Goal: Task Accomplishment & Management: Use online tool/utility

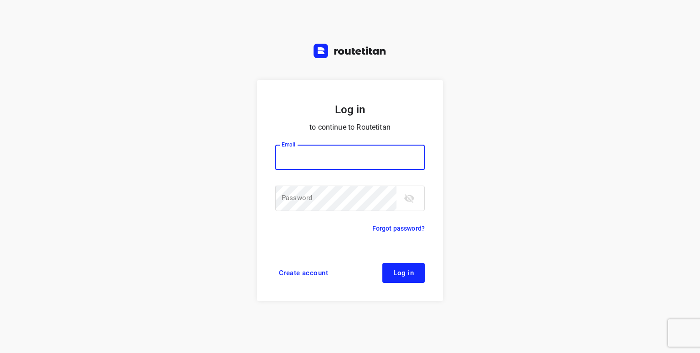
click at [310, 147] on input "email" at bounding box center [349, 158] width 149 height 26
type input "p.hilderson@telenet.be"
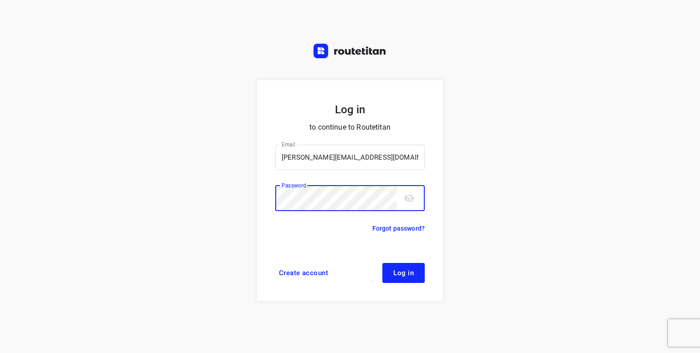
click at [382, 263] on button "Log in" at bounding box center [403, 273] width 42 height 20
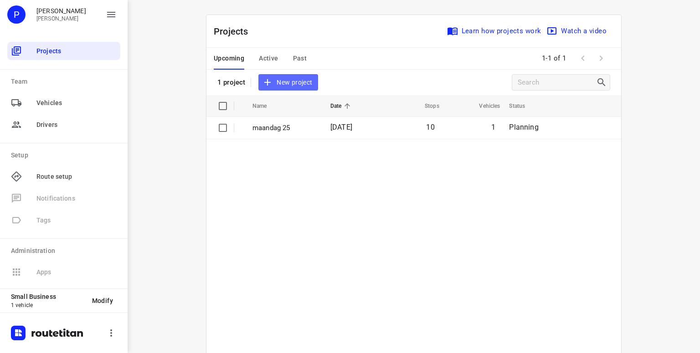
click at [293, 84] on span "New project" at bounding box center [288, 82] width 48 height 11
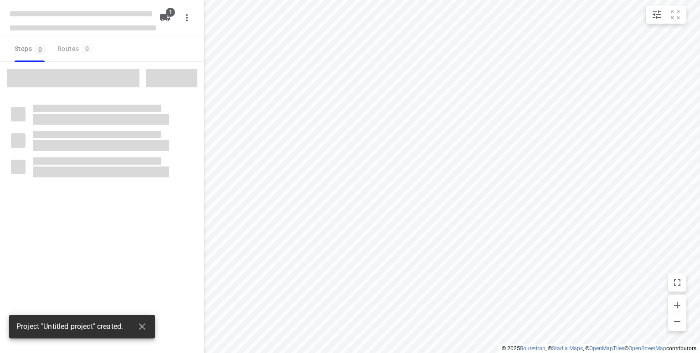
type input "distance"
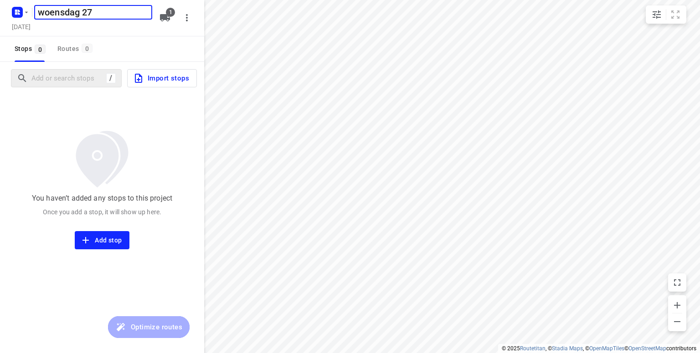
type input "woensdag 27"
click at [60, 82] on input "Add or search stops" at bounding box center [68, 79] width 72 height 14
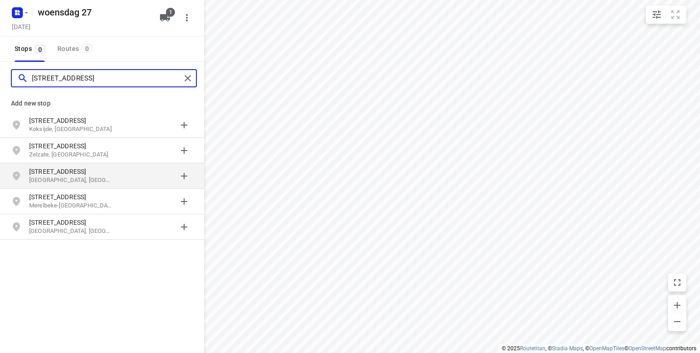
type input "polderstraat 78"
click at [42, 174] on p "Polderstraat 78" at bounding box center [71, 171] width 84 height 9
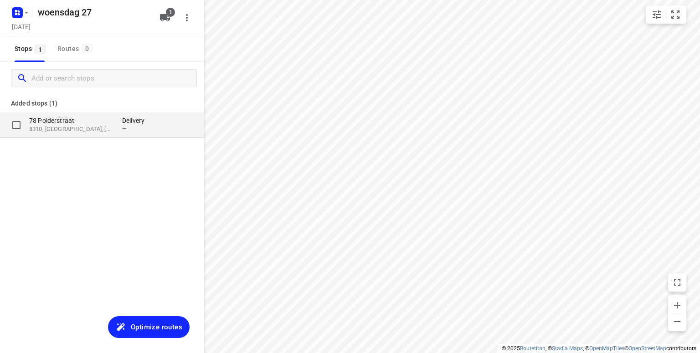
click at [42, 116] on p "78 Polderstraat" at bounding box center [71, 120] width 84 height 9
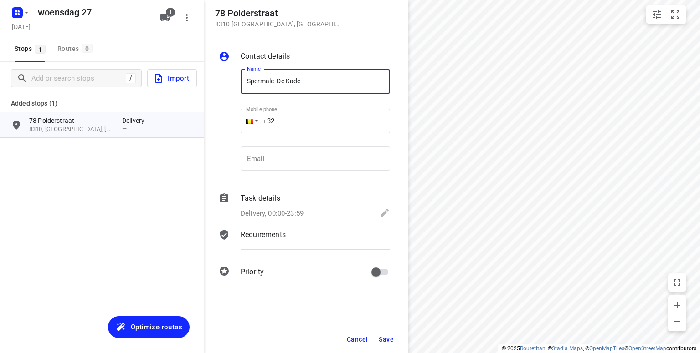
click at [271, 82] on input "Spermale De Kade" at bounding box center [315, 81] width 149 height 25
click at [344, 69] on input "Spermalie De Kade" at bounding box center [315, 81] width 149 height 25
type input "Spermalie De Kade"
click at [385, 339] on span "Save" at bounding box center [386, 339] width 15 height 7
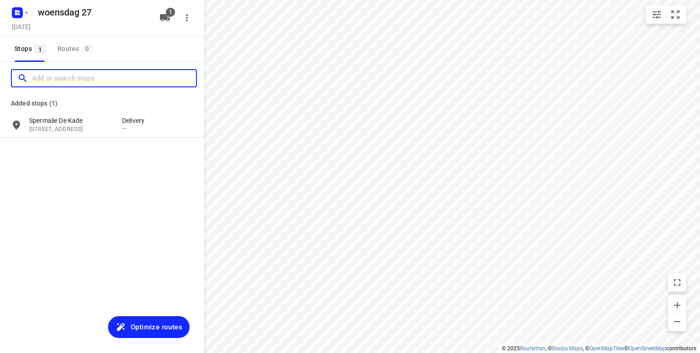
click at [38, 80] on input "Add or search stops" at bounding box center [114, 79] width 164 height 14
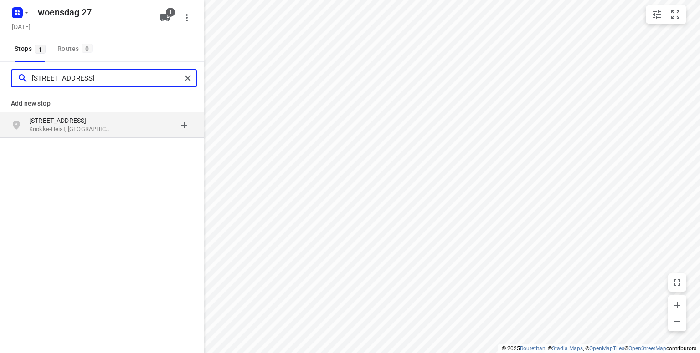
type input "Boslaan 47 knokke"
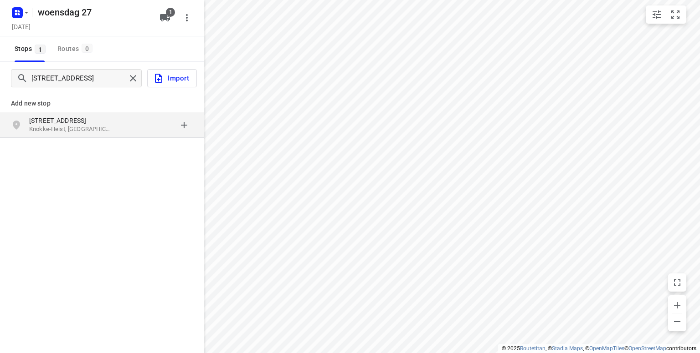
click at [44, 129] on p "Knokke-Heist, België" at bounding box center [71, 129] width 84 height 9
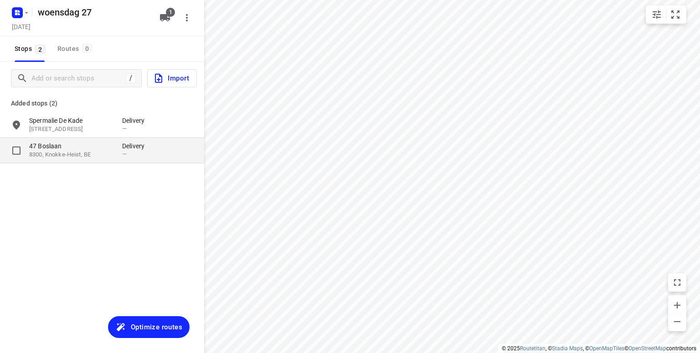
click at [68, 149] on p "47 Boslaan" at bounding box center [71, 146] width 84 height 9
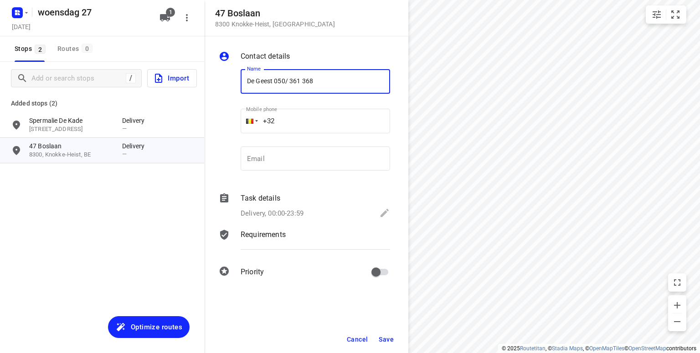
type input "De Geest 050/ 361 368"
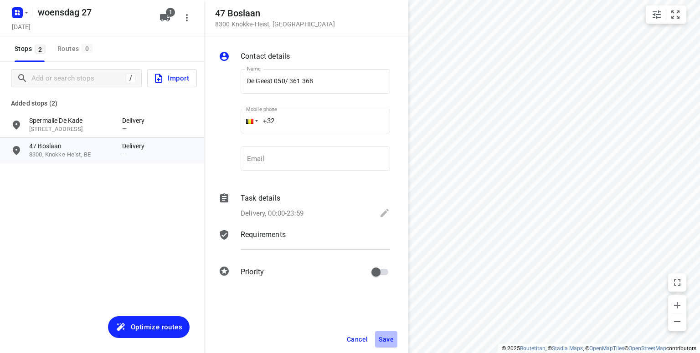
click at [383, 338] on span "Save" at bounding box center [386, 339] width 15 height 7
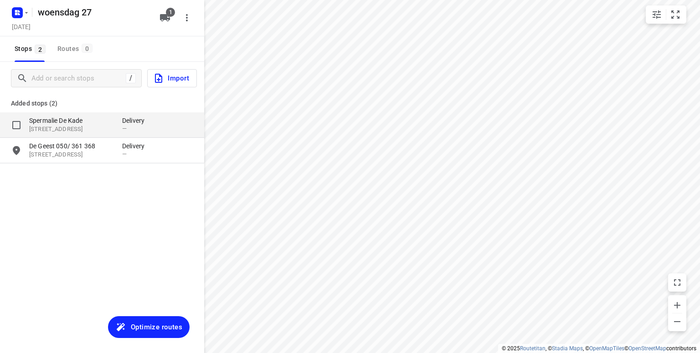
click at [63, 123] on p "Spermalie De Kade" at bounding box center [71, 120] width 84 height 9
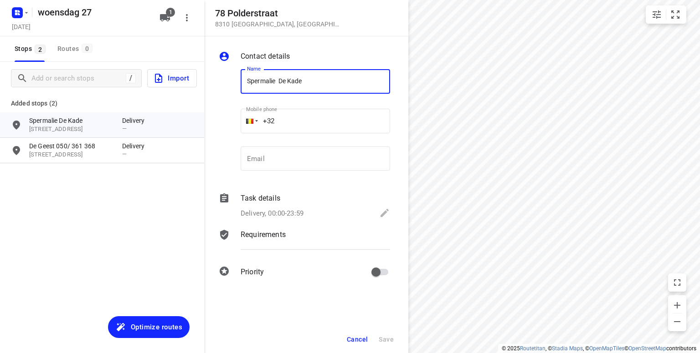
click at [314, 86] on input "Spermalie De Kade" at bounding box center [315, 81] width 149 height 25
type input "Spermalie De Kade 0478/962 979"
click at [383, 338] on span "Save" at bounding box center [386, 339] width 15 height 7
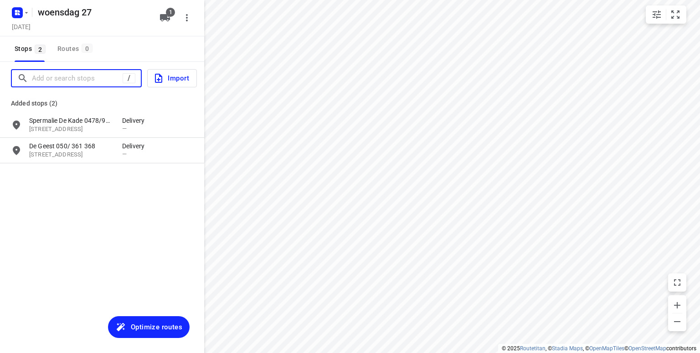
click at [51, 83] on input "Add or search stops" at bounding box center [77, 79] width 91 height 14
click at [72, 80] on input "Add or search stops" at bounding box center [114, 79] width 164 height 14
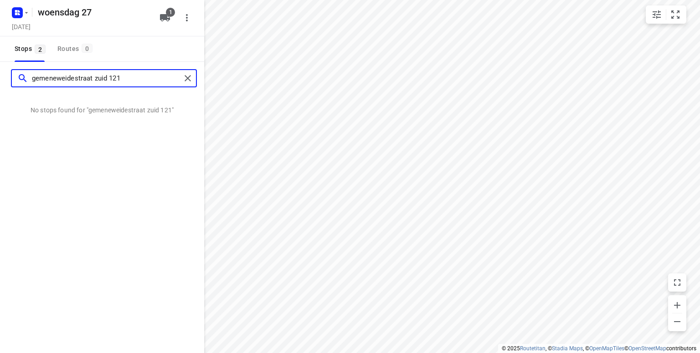
drag, startPoint x: 91, startPoint y: 77, endPoint x: 77, endPoint y: 77, distance: 14.6
click at [77, 77] on input "gemeneweidestraat zuid 121" at bounding box center [106, 79] width 149 height 14
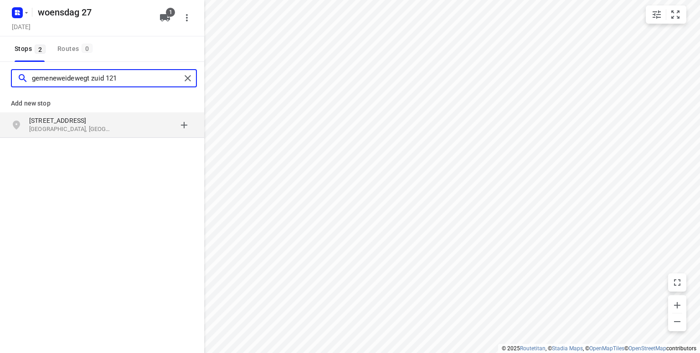
type input "gemeneweidewegt zuid 121"
click at [63, 125] on p "Brugge, België" at bounding box center [71, 129] width 84 height 9
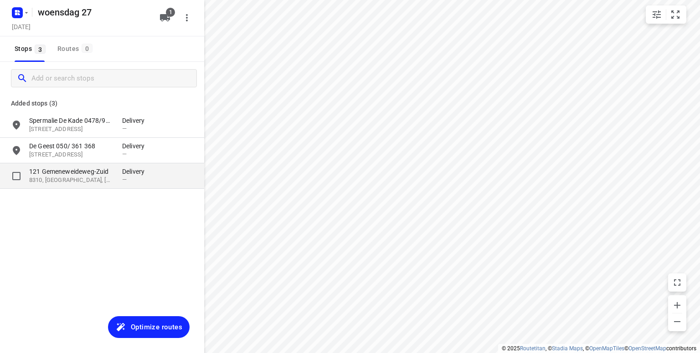
click at [71, 180] on p "8310, Brugge, BE" at bounding box center [71, 180] width 84 height 9
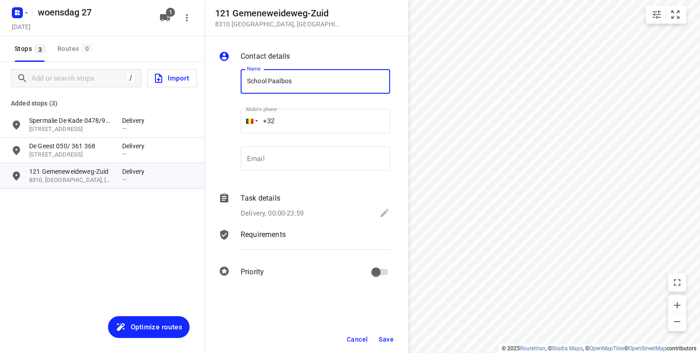
type input "School Paalbos"
click at [384, 339] on span "Save" at bounding box center [386, 339] width 15 height 7
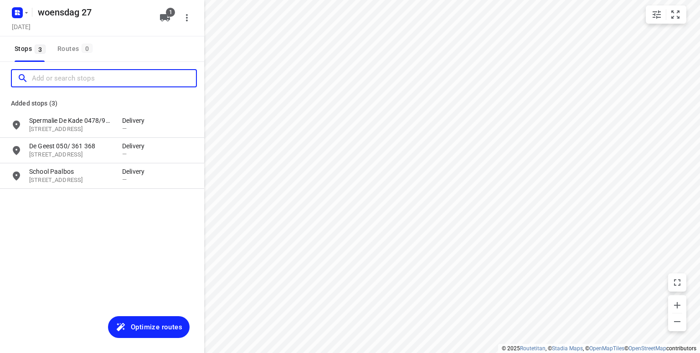
click at [64, 82] on input "Add or search stops" at bounding box center [114, 79] width 164 height 14
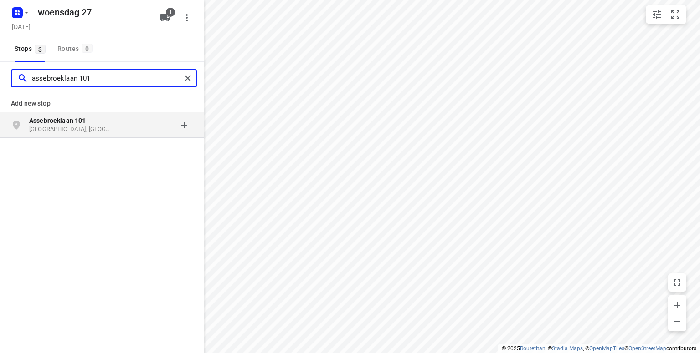
type input "assebroeklaan 101"
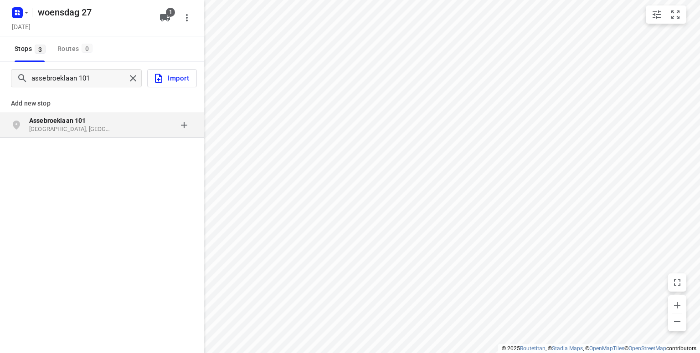
click at [46, 123] on b "Assebroeklaan 101" at bounding box center [57, 120] width 57 height 7
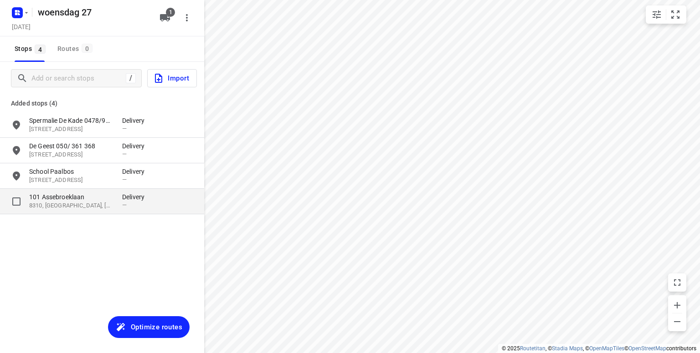
click at [89, 200] on p "101 Assebroeklaan" at bounding box center [71, 197] width 84 height 9
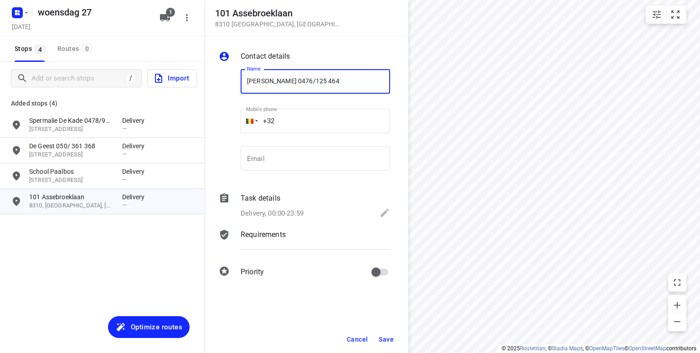
type input "Randal 0476/125 464"
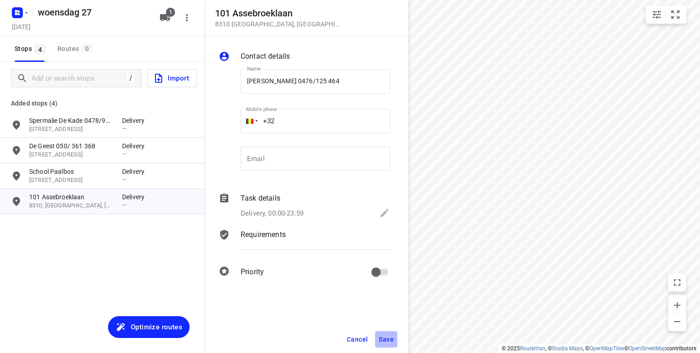
click at [391, 339] on span "Save" at bounding box center [386, 339] width 15 height 7
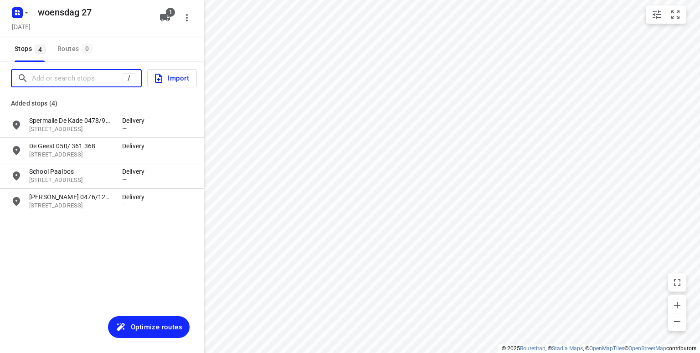
click at [53, 79] on input "Add or search stops" at bounding box center [77, 79] width 91 height 14
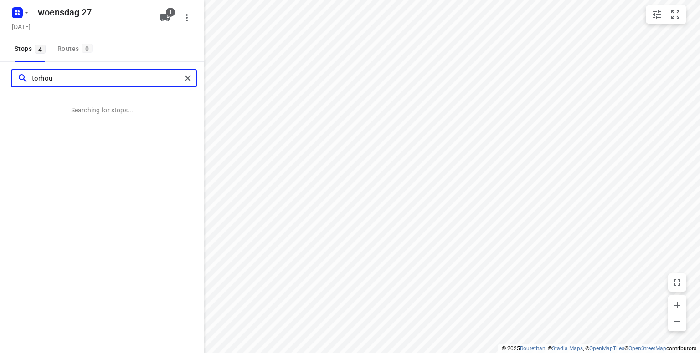
click at [53, 79] on input "torhou" at bounding box center [106, 79] width 149 height 14
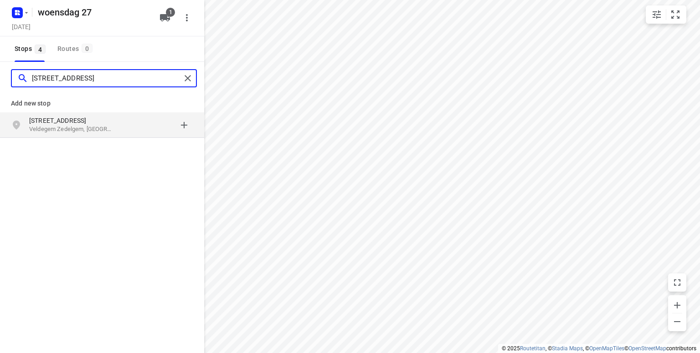
type input "torhoutsesteenweg 381 veldegem"
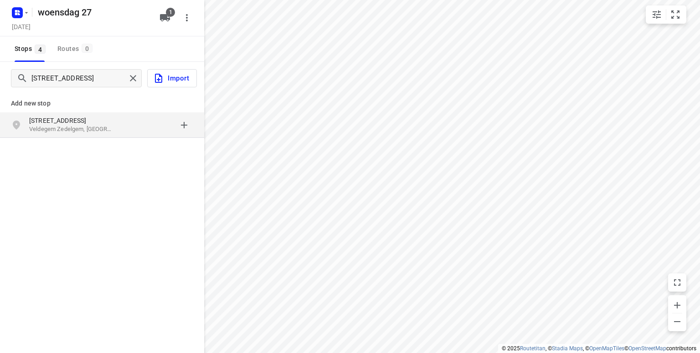
click at [56, 124] on p "Torhoutsesteenweg 381" at bounding box center [71, 120] width 84 height 9
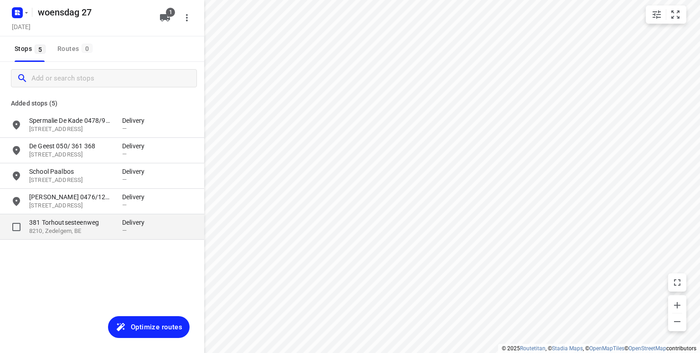
click at [75, 230] on p "8210, Zedelgem, BE" at bounding box center [71, 231] width 84 height 9
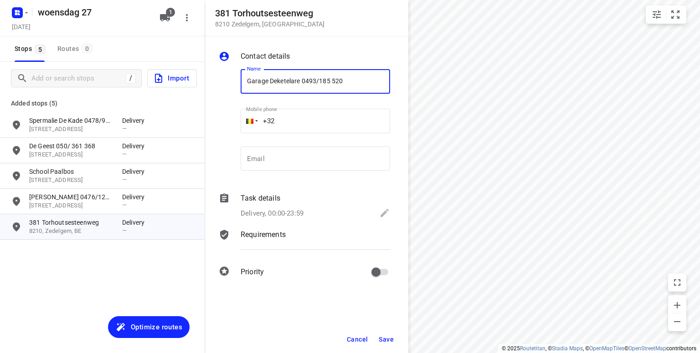
type input "Garage Deketelare 0493/185 520"
click at [383, 338] on span "Save" at bounding box center [386, 339] width 15 height 7
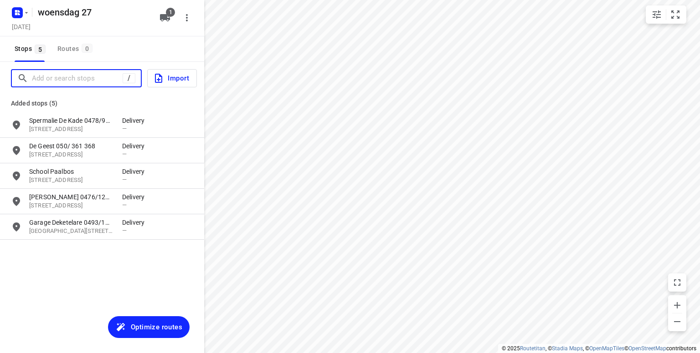
click at [46, 79] on input "Add or search stops" at bounding box center [77, 79] width 91 height 14
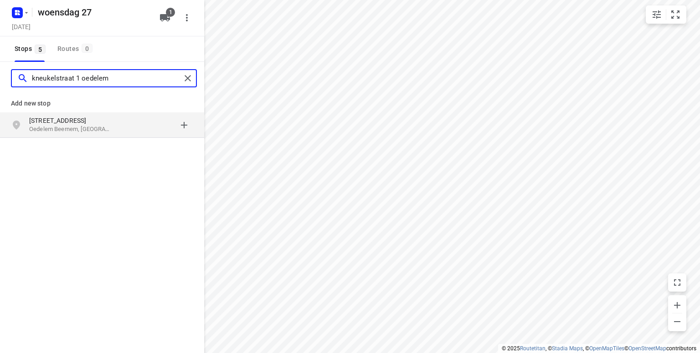
type input "kneukelstraat 1 oedelem"
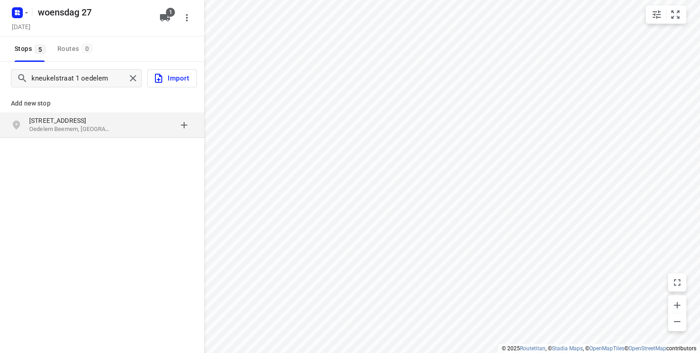
click at [48, 125] on p "Oedelem Beernem, België" at bounding box center [71, 129] width 84 height 9
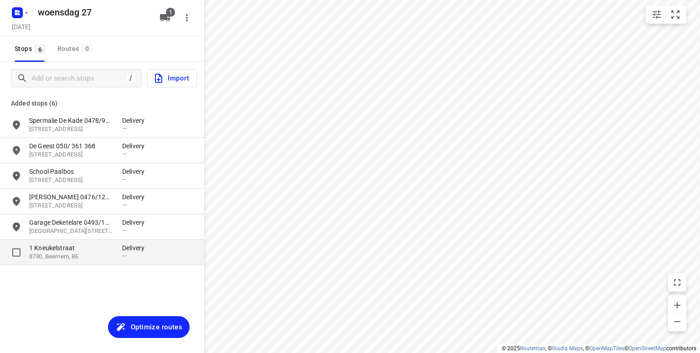
click at [54, 253] on p "8730, Beernem, BE" at bounding box center [71, 257] width 84 height 9
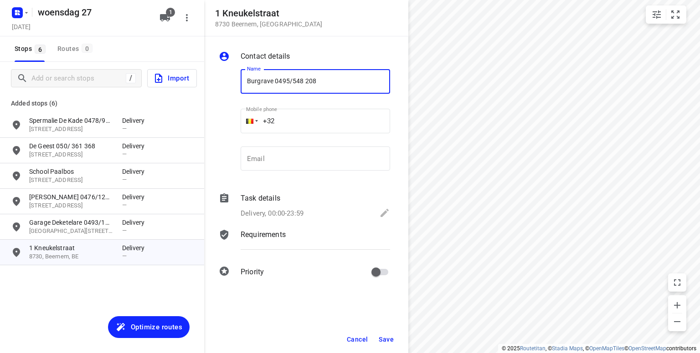
type input "Burgrave 0495/548 208"
click at [386, 339] on span "Save" at bounding box center [386, 339] width 15 height 7
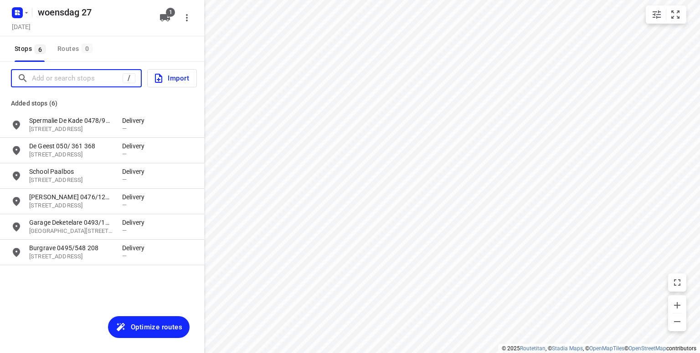
click at [85, 79] on input "Add or search stops" at bounding box center [77, 79] width 91 height 14
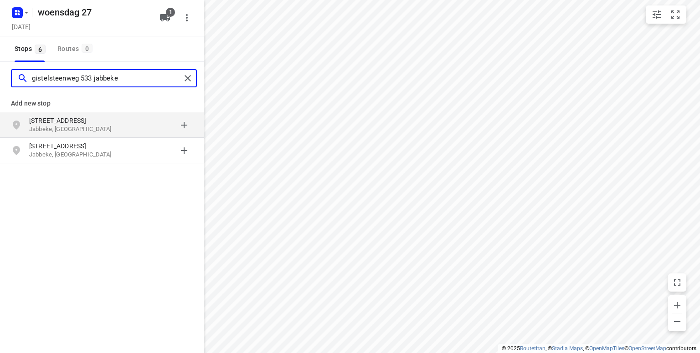
type input "gistelsteenweg 533 jabbeke"
click at [58, 121] on p "Gistelsteenweg 533" at bounding box center [71, 120] width 84 height 9
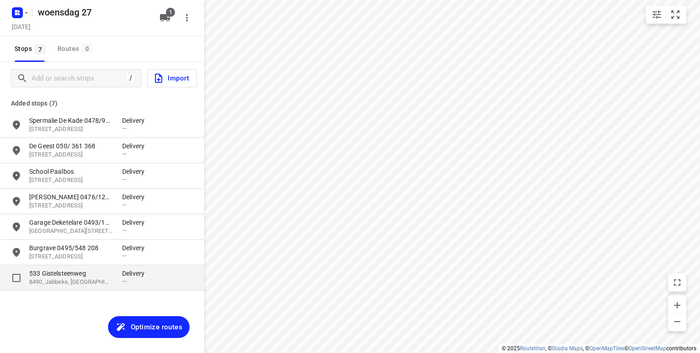
click at [60, 276] on p "533 Gistelsteenweg" at bounding box center [71, 273] width 84 height 9
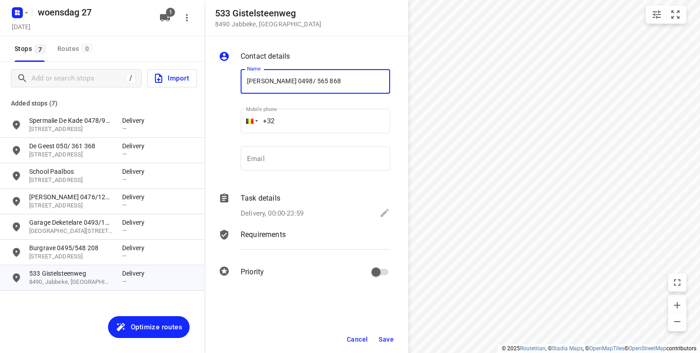
type input "Elisabeth 0498/ 565 868"
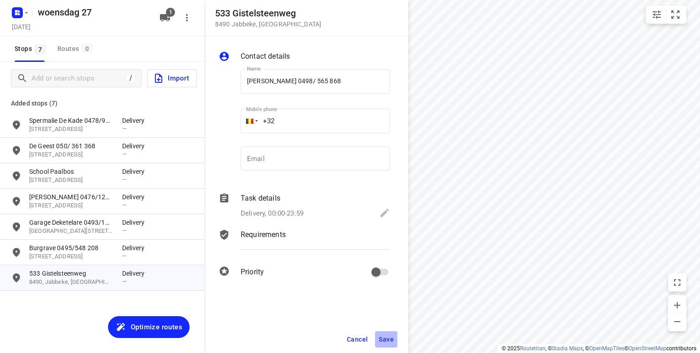
click at [389, 338] on span "Save" at bounding box center [386, 339] width 15 height 7
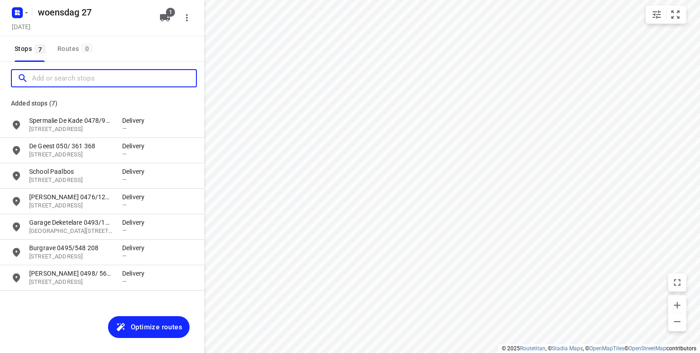
click at [45, 76] on input "Add or search stops" at bounding box center [114, 79] width 164 height 14
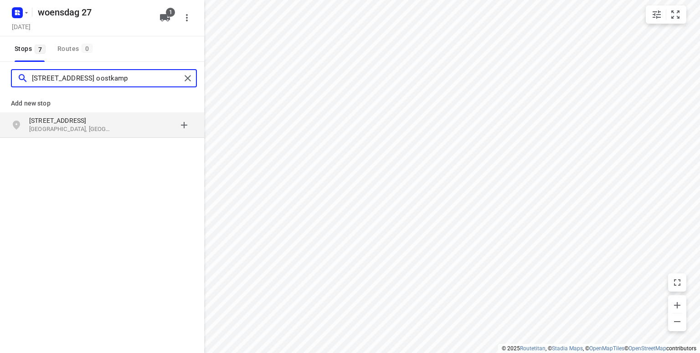
type input "torhoutsestraat 252 oostkamp"
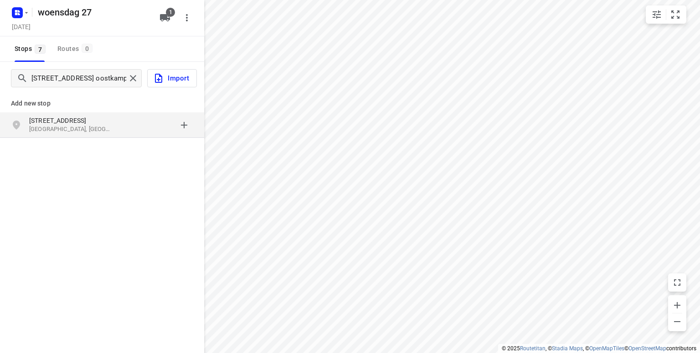
click at [46, 126] on p "Oostkamp, België" at bounding box center [71, 129] width 84 height 9
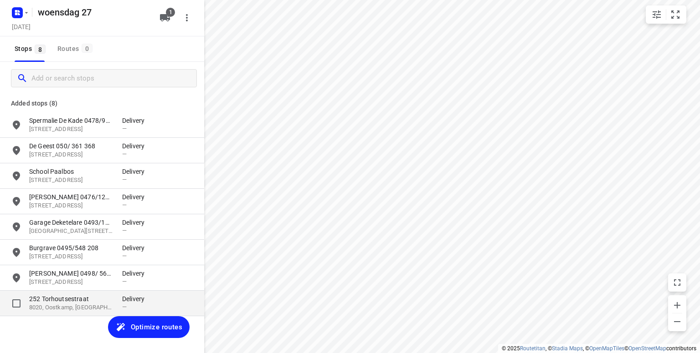
click at [61, 303] on p "252 Torhoutsestraat" at bounding box center [71, 299] width 84 height 9
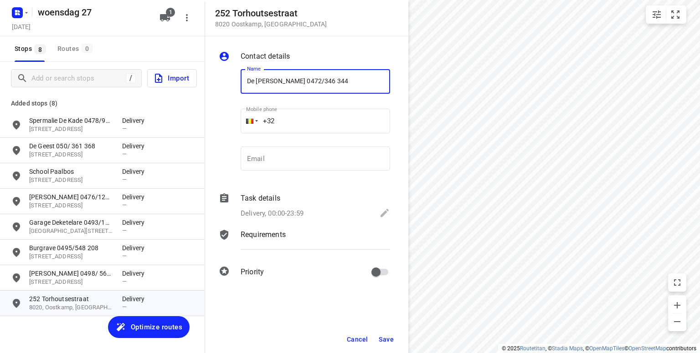
type input "De Waele Thomas 0472/346 344"
click at [386, 339] on span "Save" at bounding box center [386, 339] width 15 height 7
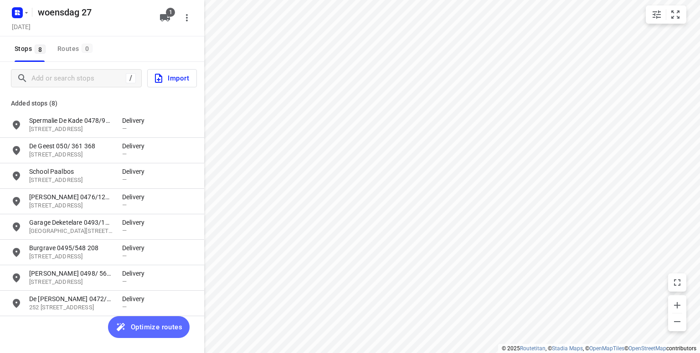
click at [147, 327] on span "Optimize routes" at bounding box center [156, 328] width 51 height 12
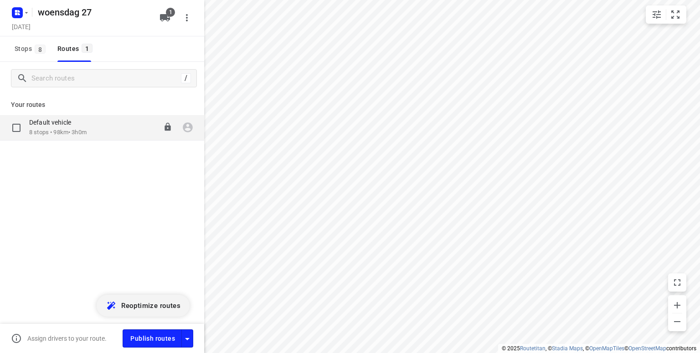
click at [61, 132] on p "8 stops • 98km • 3h0m" at bounding box center [57, 132] width 57 height 9
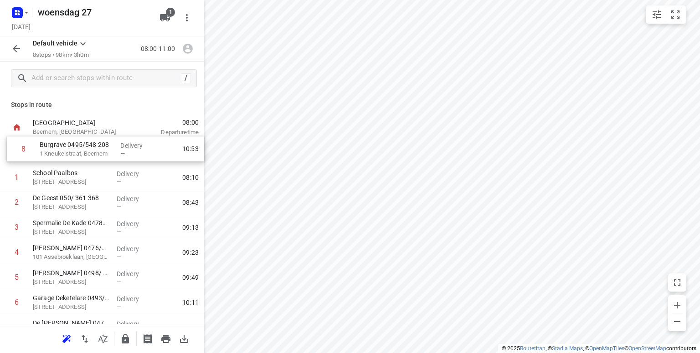
drag, startPoint x: 67, startPoint y: 297, endPoint x: 74, endPoint y: 155, distance: 141.8
click at [74, 155] on div "1 School Paalbos 121 Gemeneweideweg-Zuid, Brugge Delivery — 08:10 2 De Geest 05…" at bounding box center [102, 240] width 204 height 200
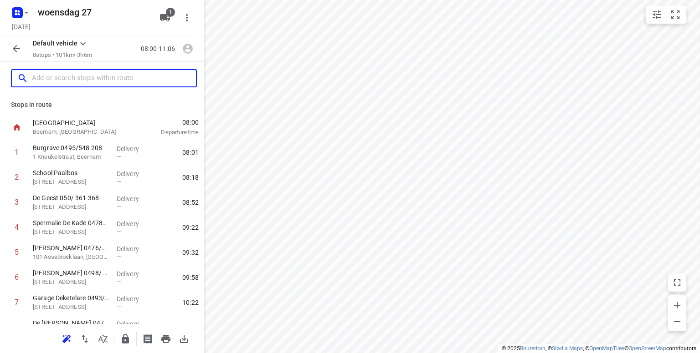
click at [97, 79] on input "text" at bounding box center [114, 79] width 164 height 14
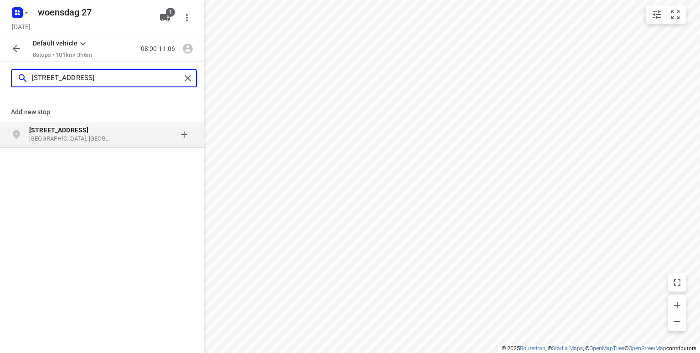
type input "pannebekestraat 77"
click at [55, 128] on b "Pannebekestraat 77" at bounding box center [58, 130] width 59 height 7
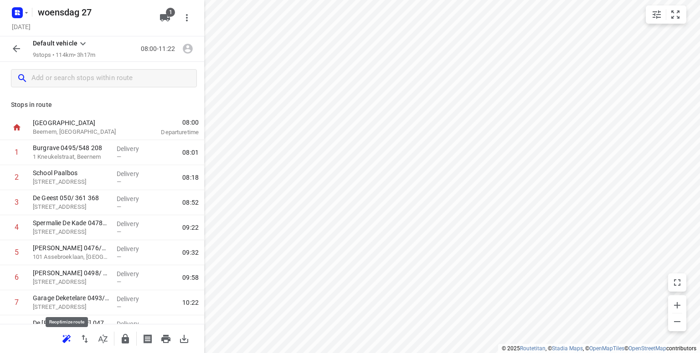
click at [66, 339] on icon "button" at bounding box center [65, 341] width 6 height 6
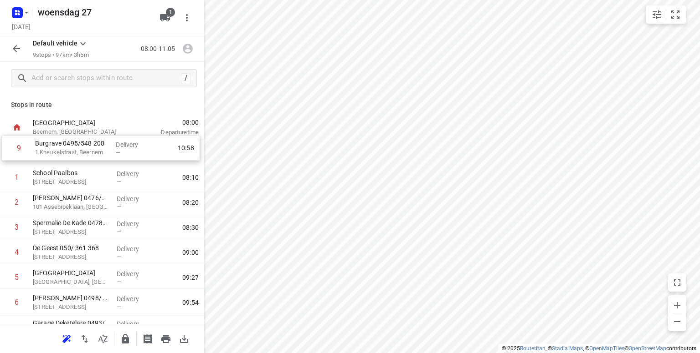
drag, startPoint x: 66, startPoint y: 290, endPoint x: 68, endPoint y: 148, distance: 142.1
click at [68, 148] on div "1 School Paalbos 121 Gemeneweideweg-Zuid, Brugge Delivery — 08:10 2 Randal 0476…" at bounding box center [102, 252] width 204 height 225
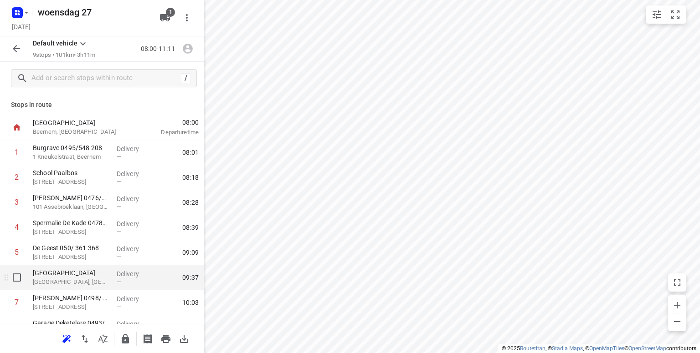
click at [66, 281] on p "Brugge, Belgium" at bounding box center [71, 282] width 77 height 9
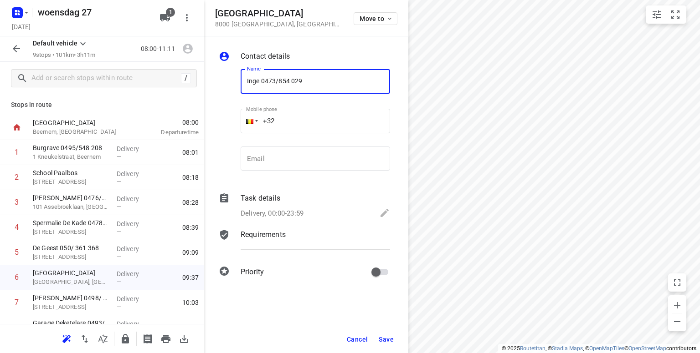
type input "Inge 0473/854 029"
click at [385, 339] on span "Save" at bounding box center [386, 339] width 15 height 7
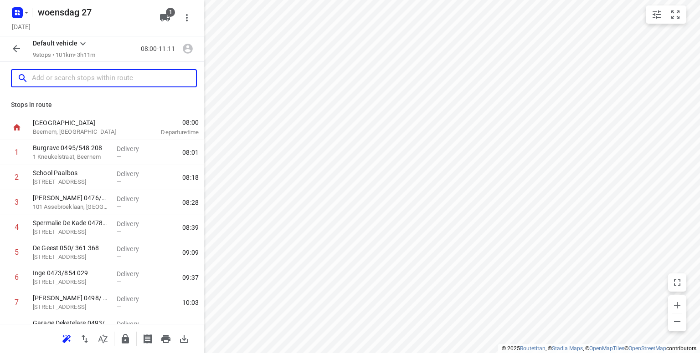
click at [56, 80] on input "text" at bounding box center [114, 79] width 164 height 14
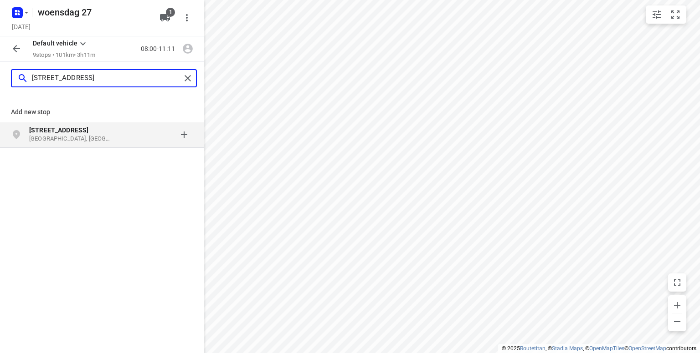
type input "babbaertstraat 35"
click at [41, 136] on p "Brugge, België" at bounding box center [71, 139] width 84 height 9
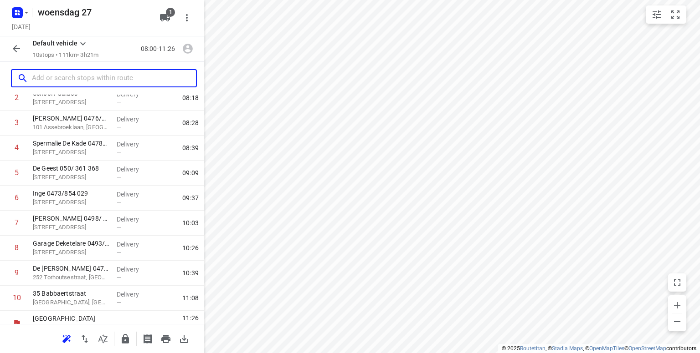
scroll to position [91, 0]
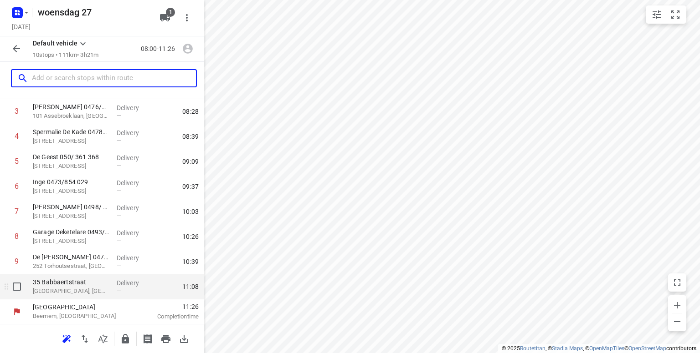
click at [87, 290] on p "Brugge, Belgium" at bounding box center [71, 291] width 77 height 9
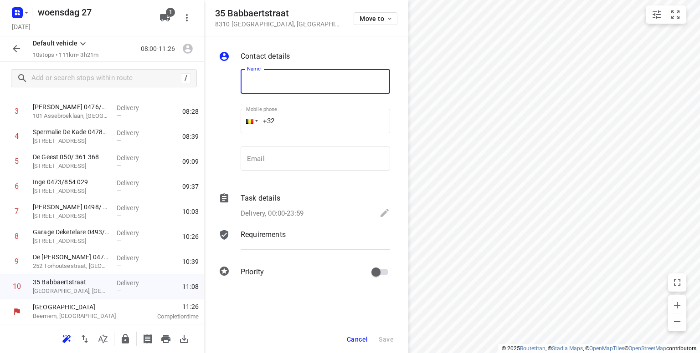
click at [271, 79] on input "text" at bounding box center [315, 81] width 149 height 25
click at [325, 80] on input "Karel Buscko" at bounding box center [315, 81] width 149 height 25
type input "Karel Buscko"
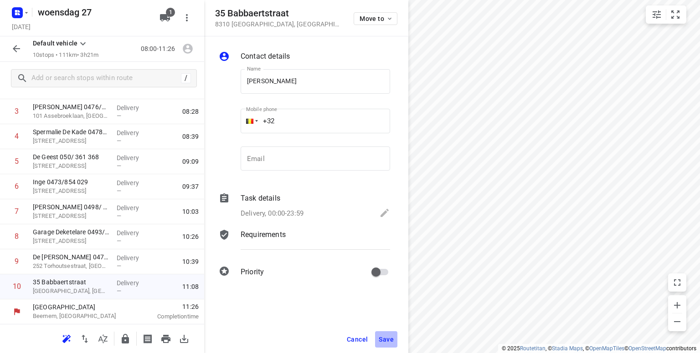
click at [385, 339] on span "Save" at bounding box center [386, 339] width 15 height 7
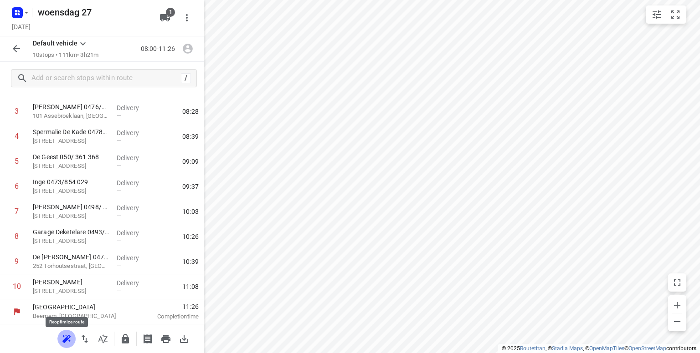
click at [66, 341] on icon "button" at bounding box center [65, 341] width 6 height 6
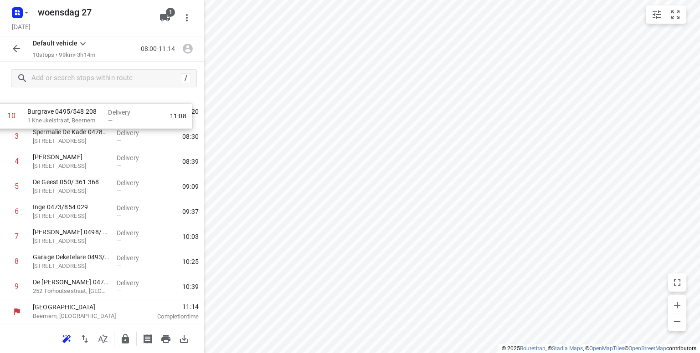
scroll to position [0, 0]
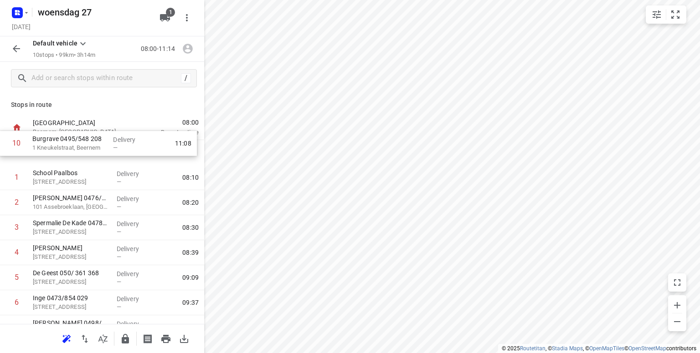
drag, startPoint x: 79, startPoint y: 292, endPoint x: 78, endPoint y: 145, distance: 147.1
click at [78, 145] on div "1 School Paalbos 121 Gemeneweideweg-Zuid, Brugge Delivery — 08:10 2 Randal 0476…" at bounding box center [102, 265] width 204 height 251
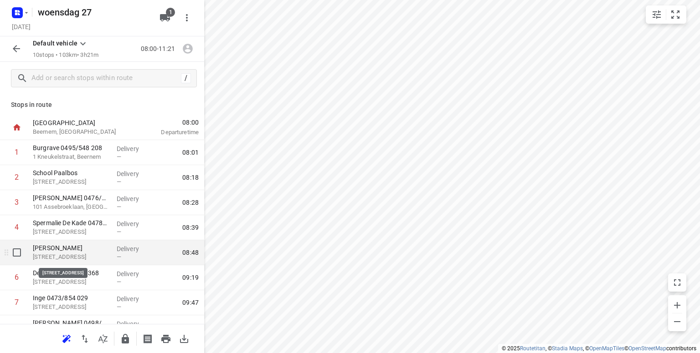
click at [69, 260] on p "35 Babbaertstraat, Brugge" at bounding box center [71, 257] width 77 height 9
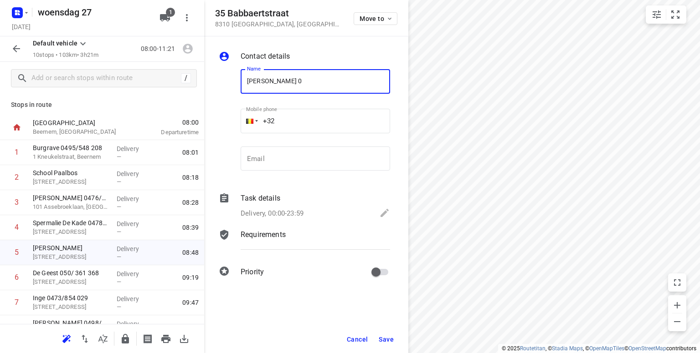
type input "Karel Buscko 0"
click at [386, 341] on span "Save" at bounding box center [386, 339] width 15 height 7
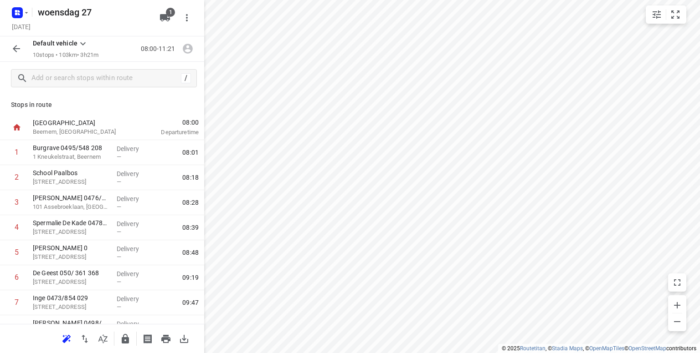
scroll to position [91, 0]
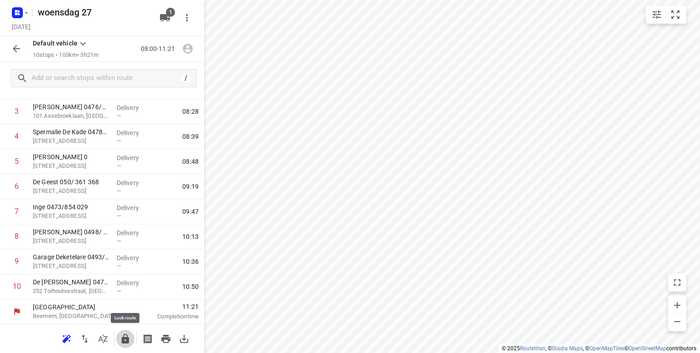
click at [128, 342] on icon "button" at bounding box center [125, 339] width 7 height 10
click at [19, 17] on rect "button" at bounding box center [17, 12] width 11 height 11
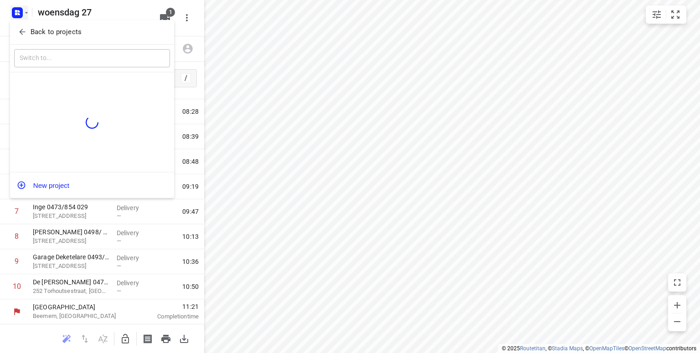
click at [33, 34] on p "Back to projects" at bounding box center [56, 32] width 51 height 10
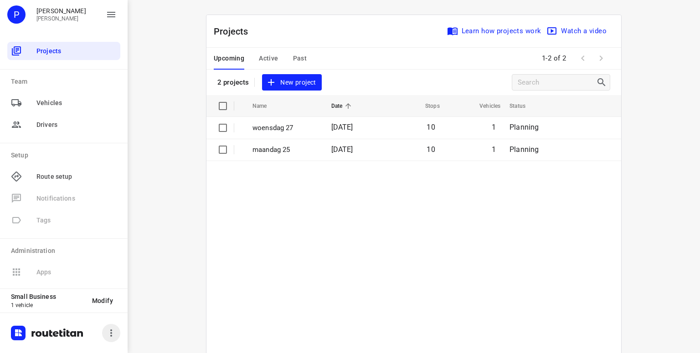
click at [113, 331] on icon "button" at bounding box center [111, 333] width 11 height 11
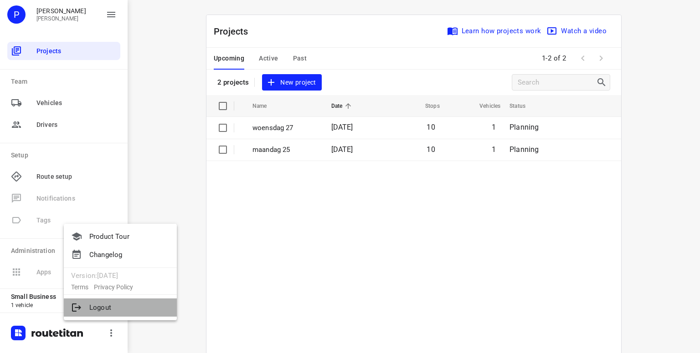
click at [101, 310] on li "Logout" at bounding box center [120, 308] width 113 height 18
